Goal: Information Seeking & Learning: Learn about a topic

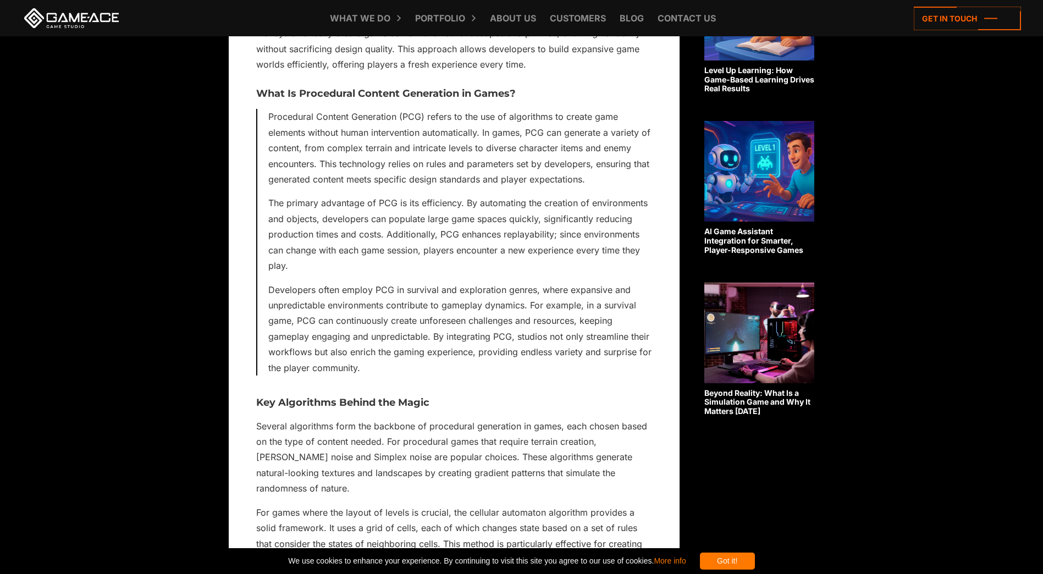
scroll to position [768, 0]
drag, startPoint x: 323, startPoint y: 159, endPoint x: 391, endPoint y: 165, distance: 68.4
click at [391, 165] on p "Procedural Content Generation (PCG) refers to the use of algorithms to create g…" at bounding box center [460, 147] width 384 height 78
drag, startPoint x: 391, startPoint y: 165, endPoint x: 318, endPoint y: 168, distance: 73.1
click at [318, 168] on p "Procedural Content Generation (PCG) refers to the use of algorithms to create g…" at bounding box center [460, 147] width 384 height 78
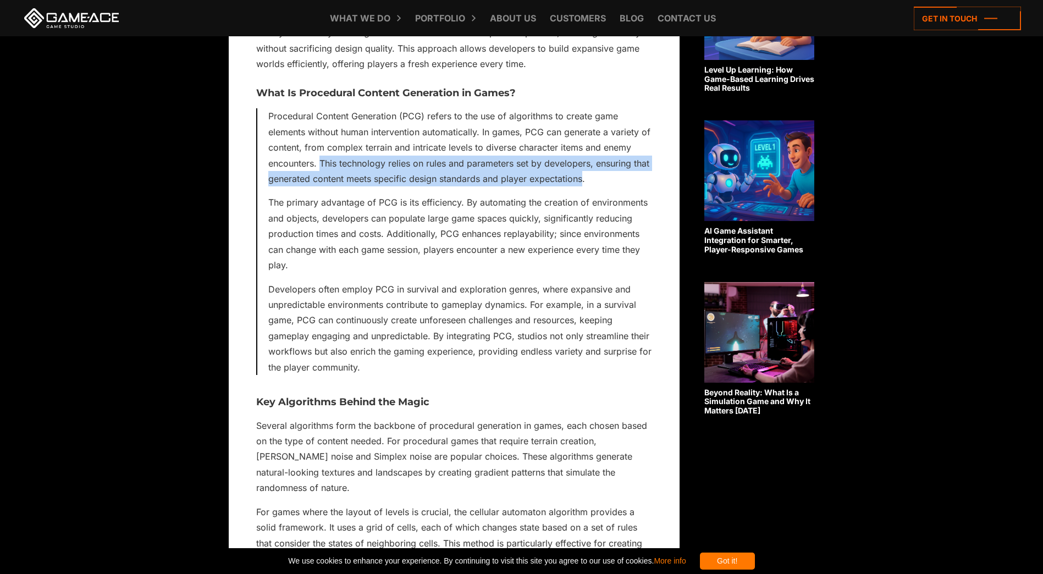
drag, startPoint x: 321, startPoint y: 163, endPoint x: 583, endPoint y: 174, distance: 261.9
click at [583, 174] on p "Procedural Content Generation (PCG) refers to the use of algorithms to create g…" at bounding box center [460, 147] width 384 height 78
copy p "This technology relies on rules and parameters set by developers, ensuring that…"
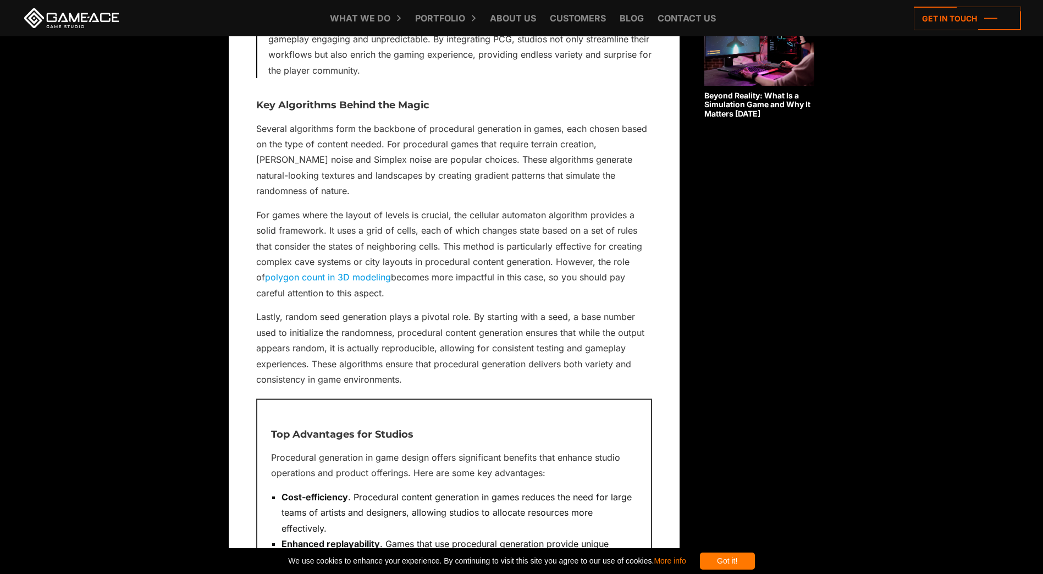
scroll to position [1068, 0]
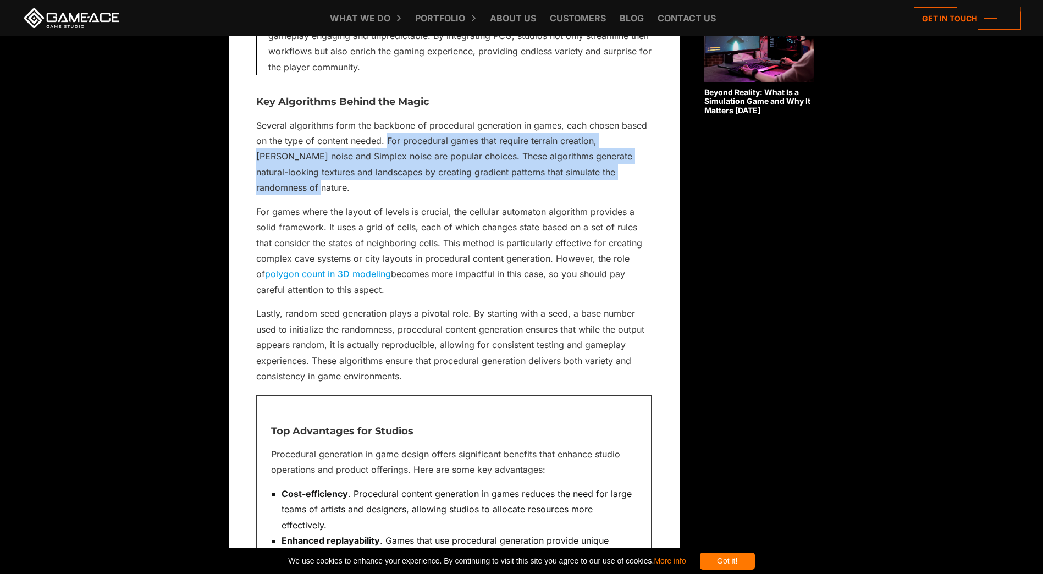
drag, startPoint x: 388, startPoint y: 141, endPoint x: 618, endPoint y: 171, distance: 231.6
click at [618, 171] on p "Several algorithms form the backbone of procedural generation in games, each ch…" at bounding box center [454, 157] width 396 height 78
copy p "For procedural games that require terrain creation, [PERSON_NAME] noise and Sim…"
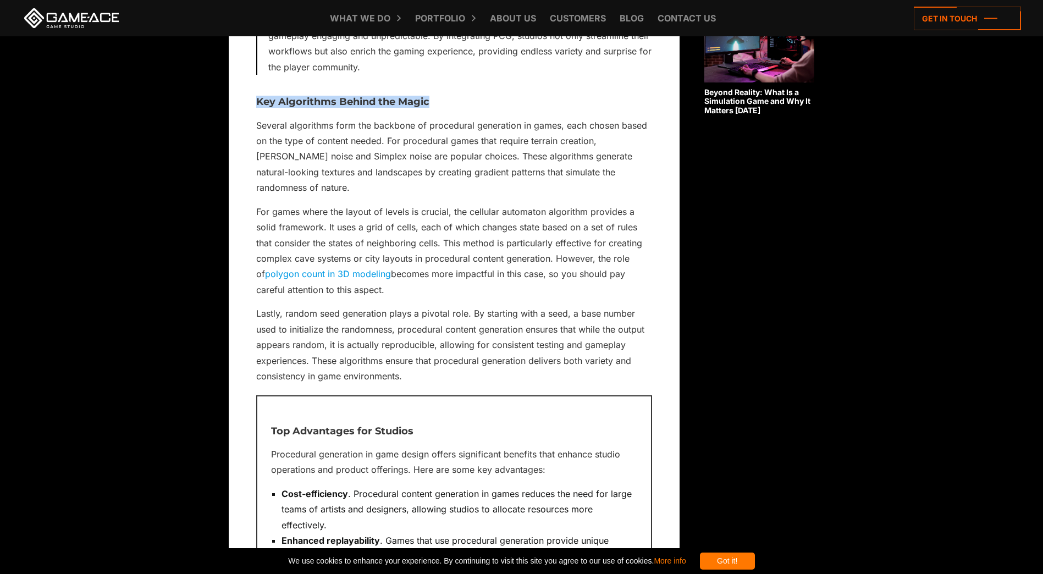
drag, startPoint x: 255, startPoint y: 101, endPoint x: 429, endPoint y: 90, distance: 174.6
copy h3 "Key Algorithms Behind the Magic"
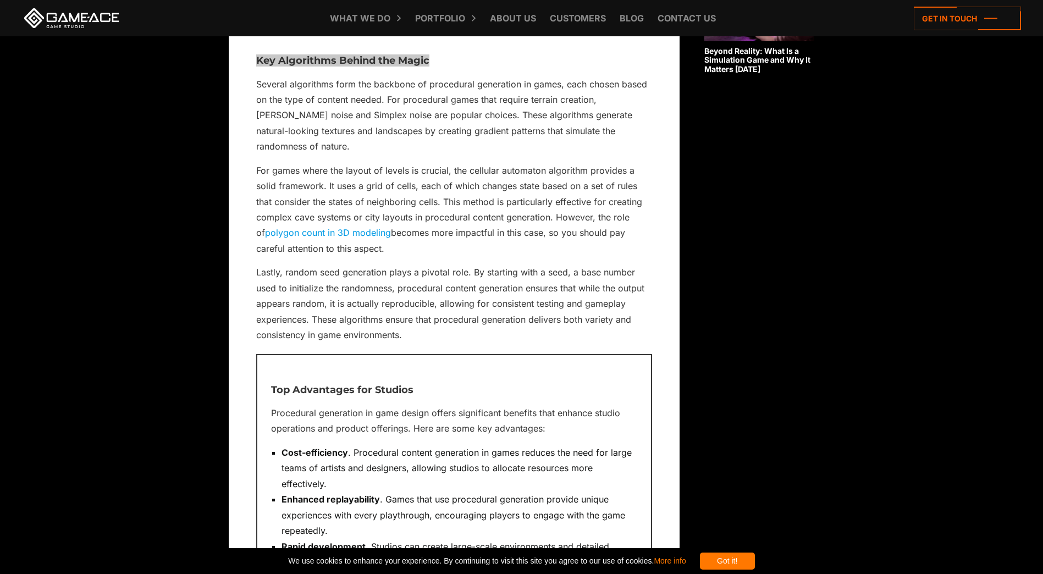
scroll to position [1110, 0]
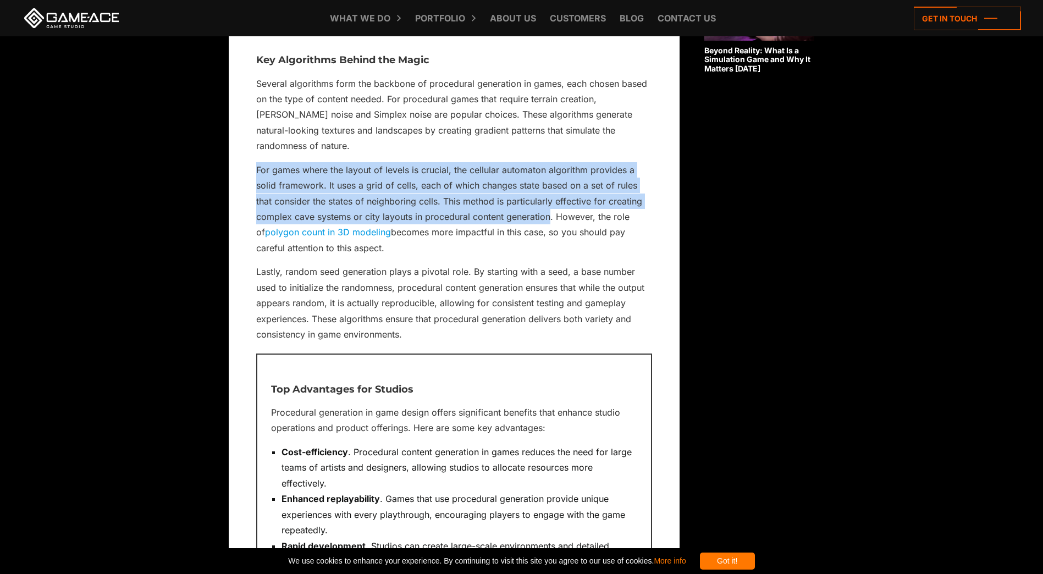
drag, startPoint x: 256, startPoint y: 153, endPoint x: 549, endPoint y: 197, distance: 296.2
click at [549, 197] on p "For games where the layout of levels is crucial, the cellular automaton algorit…" at bounding box center [454, 209] width 396 height 94
copy p "For games where the layout of levels is crucial, the cellular automaton algorit…"
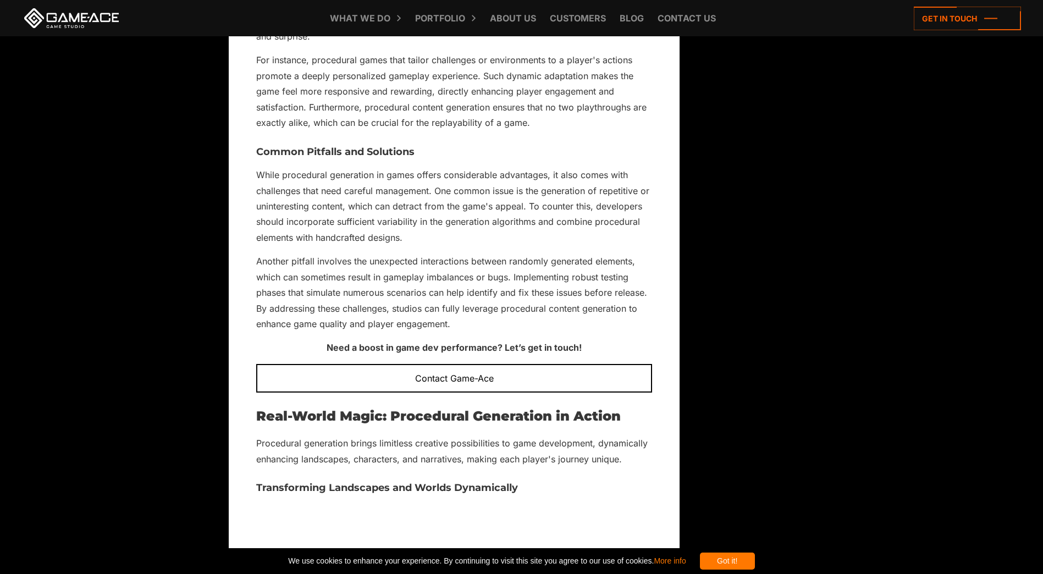
scroll to position [2253, 0]
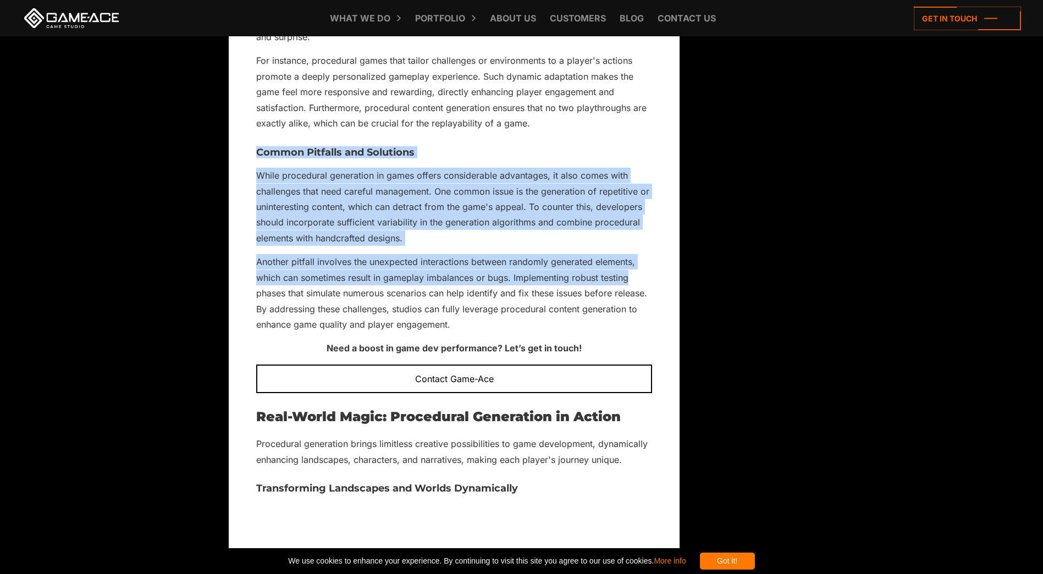
drag, startPoint x: 259, startPoint y: 134, endPoint x: 645, endPoint y: 265, distance: 407.4
copy div "Common Pitfalls and Solutions While procedural generation in games offers consi…"
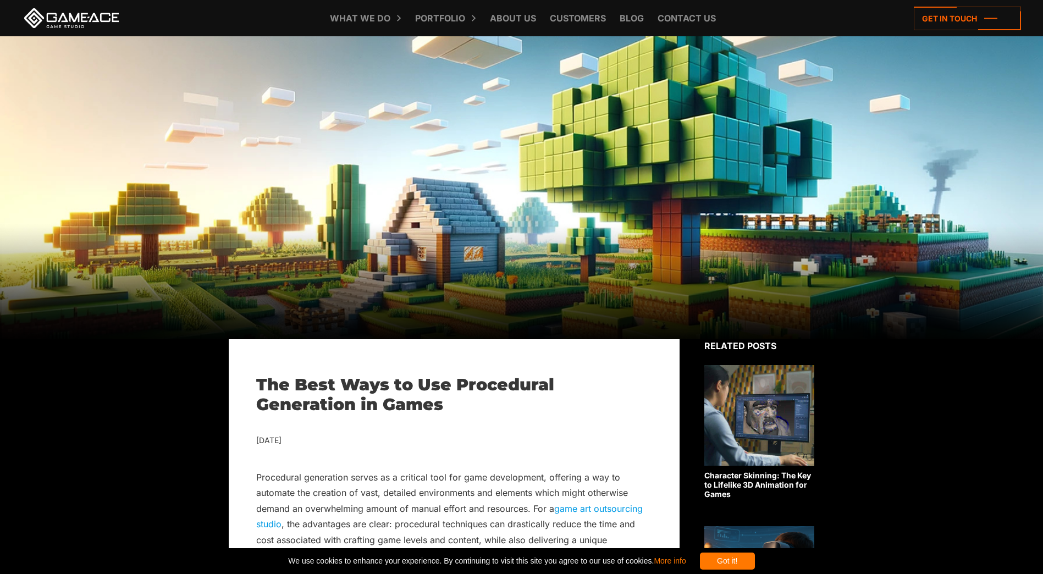
scroll to position [0, 0]
